Goal: Navigation & Orientation: Find specific page/section

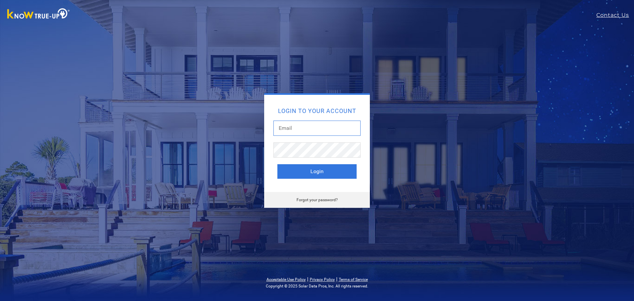
click at [300, 130] on input "text" at bounding box center [316, 128] width 87 height 15
type input "zandrias@solarnegotiators.com"
click at [277, 164] on button "Login" at bounding box center [316, 171] width 79 height 15
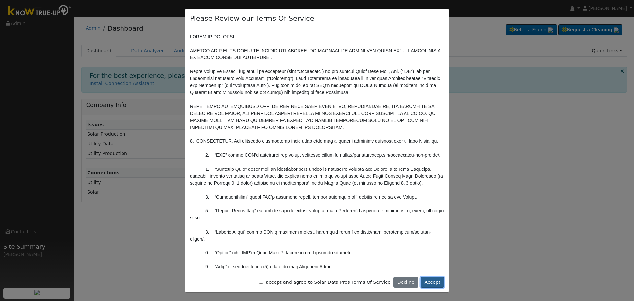
click at [428, 278] on button "Accept" at bounding box center [432, 282] width 23 height 11
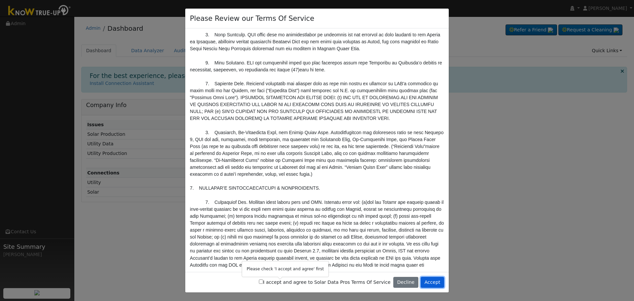
scroll to position [627, 0]
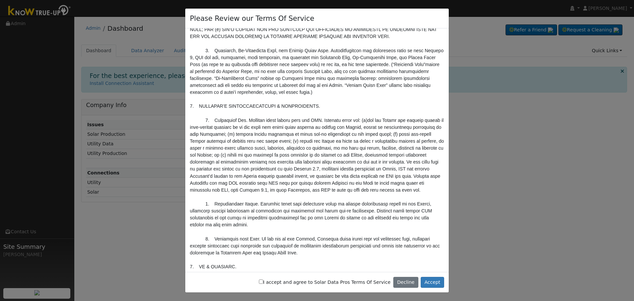
click at [281, 284] on label "I accept and agree to Solar Data Pros Terms Of Service" at bounding box center [325, 282] width 132 height 7
click at [263, 284] on input "I accept and agree to Solar Data Pros Terms Of Service" at bounding box center [261, 281] width 4 height 4
checkbox input "true"
click at [426, 279] on button "Accept" at bounding box center [432, 282] width 23 height 11
